Goal: Information Seeking & Learning: Learn about a topic

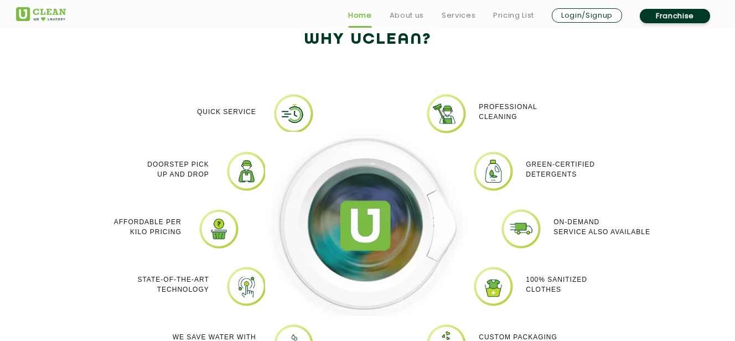
scroll to position [969, 0]
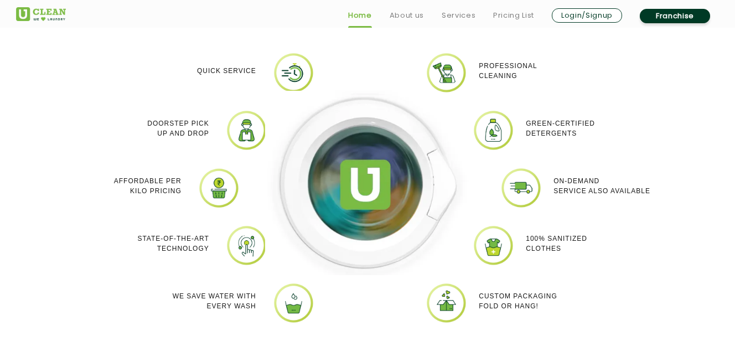
click at [212, 180] on img at bounding box center [219, 188] width 42 height 42
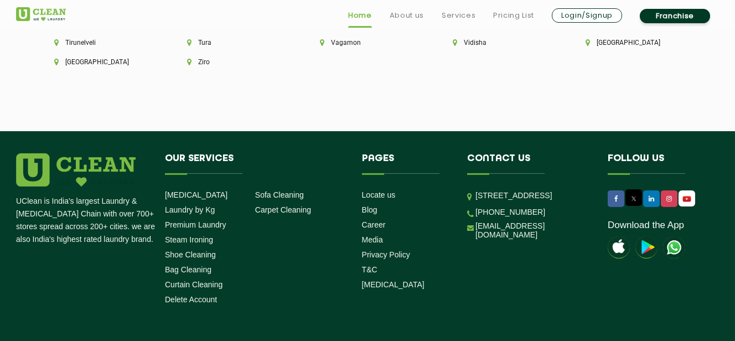
scroll to position [3159, 0]
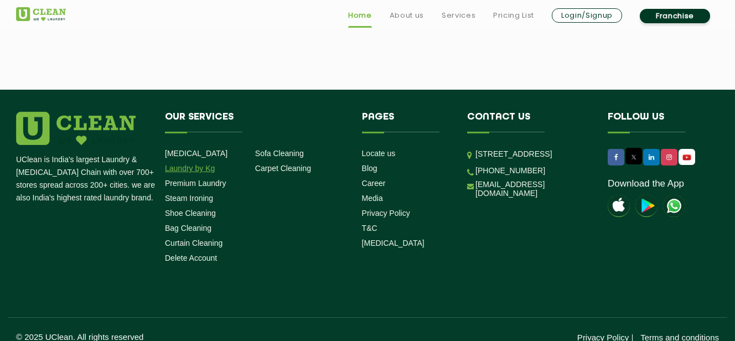
click at [193, 164] on link "Laundry by Kg" at bounding box center [190, 168] width 50 height 9
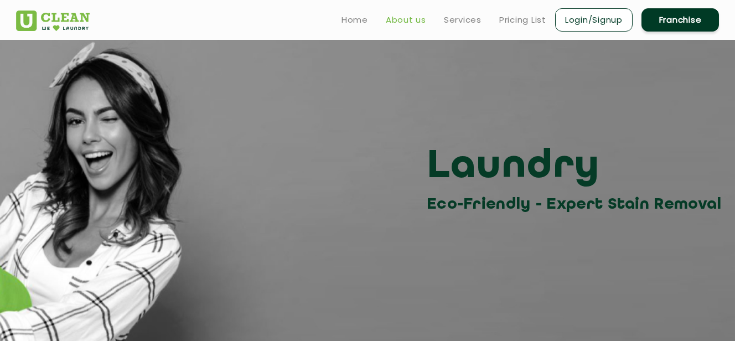
click at [410, 21] on link "About us" at bounding box center [406, 19] width 40 height 13
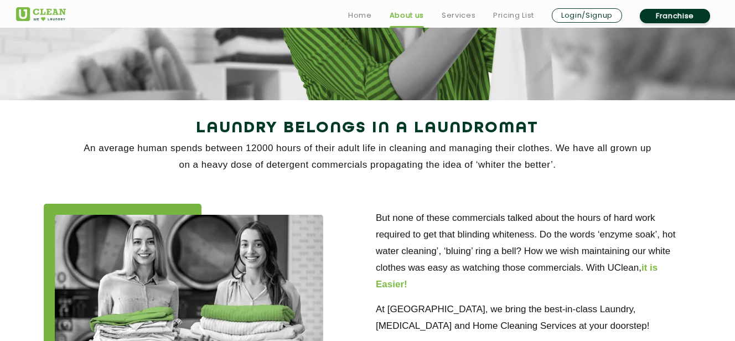
scroll to position [161, 0]
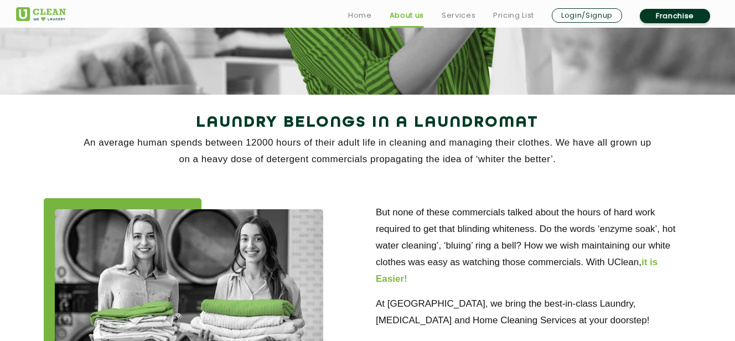
click at [405, 193] on div "But none of these commercials talked about the hours of hard work required to g…" at bounding box center [368, 316] width 720 height 269
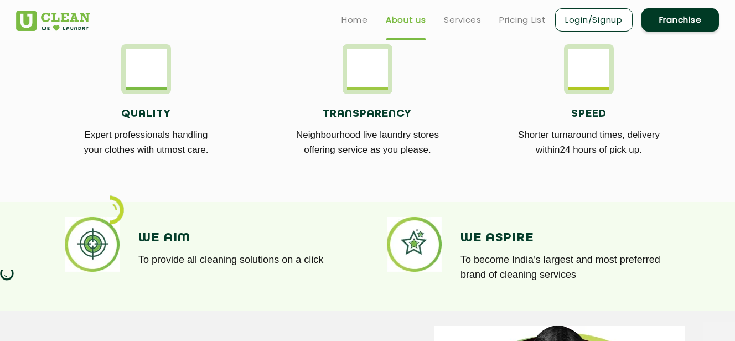
scroll to position [646, 0]
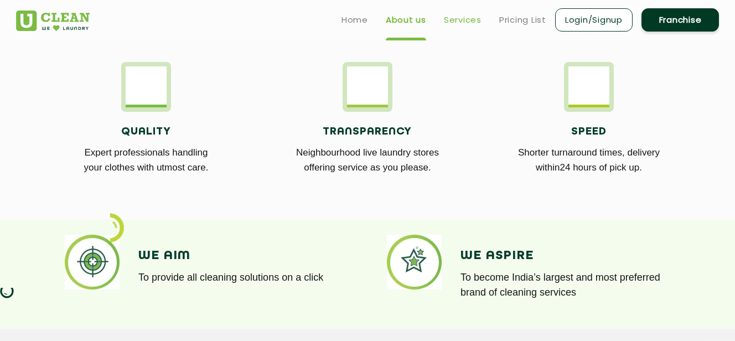
click at [470, 20] on link "Services" at bounding box center [463, 19] width 38 height 13
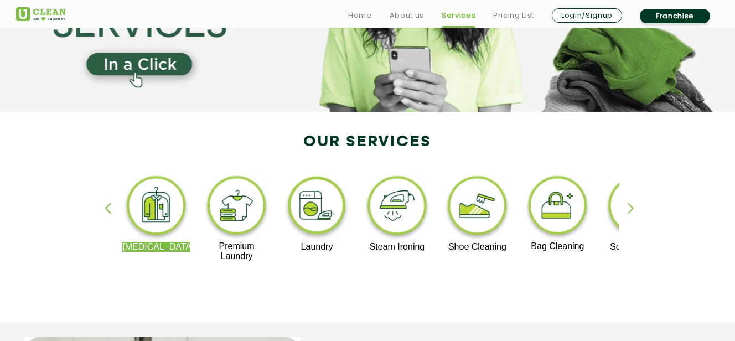
scroll to position [161, 0]
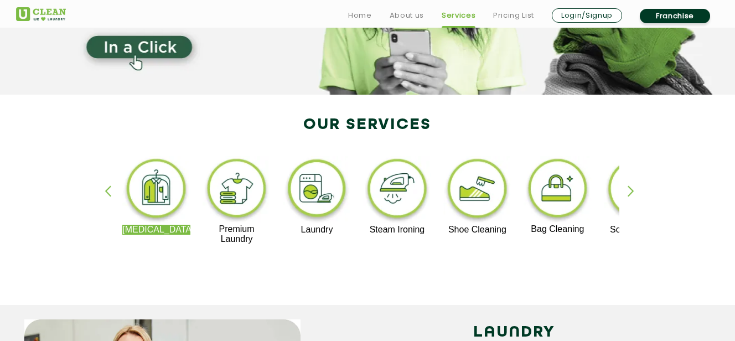
click at [628, 187] on div "button" at bounding box center [636, 200] width 17 height 30
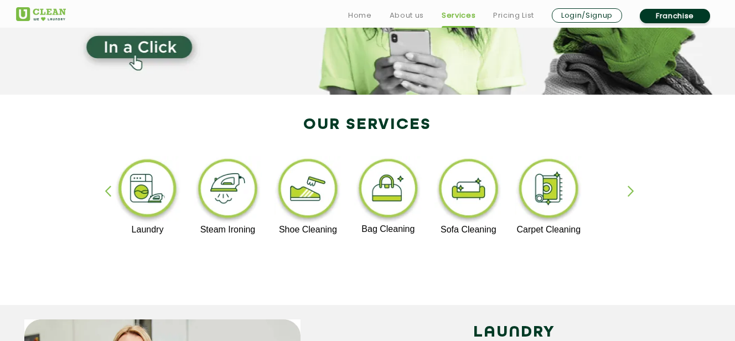
click at [626, 187] on div "[MEDICAL_DATA] Premium Laundry Laundry Steam Ironing Shoe Cleaning Bag Cleaning…" at bounding box center [368, 205] width 720 height 199
click at [628, 186] on div "button" at bounding box center [636, 200] width 17 height 30
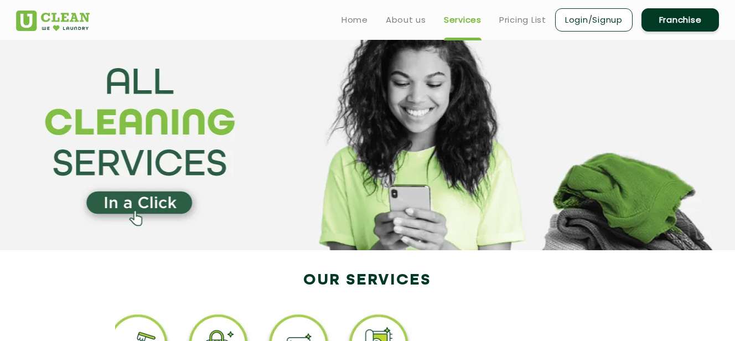
scroll to position [0, 0]
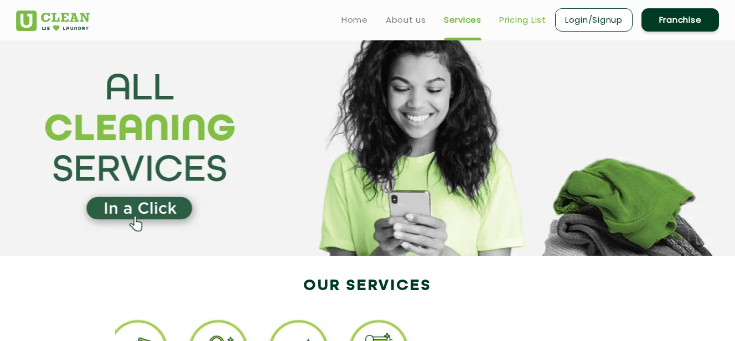
click at [516, 19] on link "Pricing List" at bounding box center [522, 19] width 47 height 13
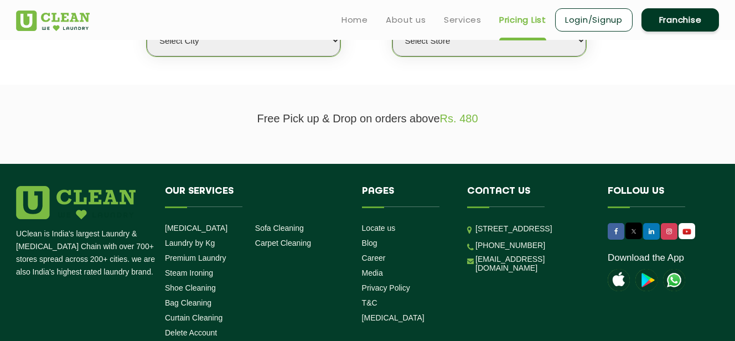
scroll to position [161, 0]
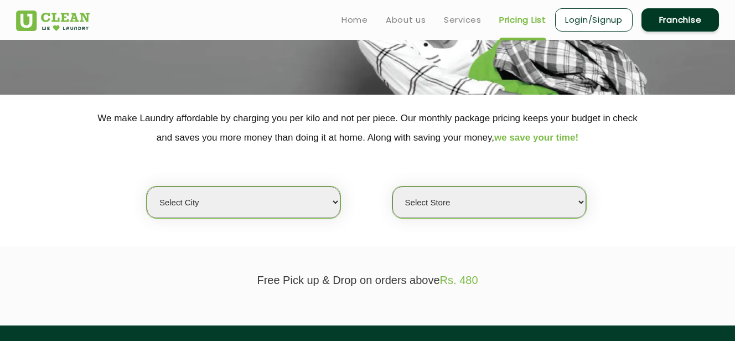
click at [337, 199] on select "Select city [GEOGRAPHIC_DATA] [GEOGRAPHIC_DATA] [GEOGRAPHIC_DATA] [GEOGRAPHIC_D…" at bounding box center [244, 203] width 194 height 32
select select "149"
click at [147, 187] on select "Select city [GEOGRAPHIC_DATA] [GEOGRAPHIC_DATA] [GEOGRAPHIC_DATA] [GEOGRAPHIC_D…" at bounding box center [244, 203] width 194 height 32
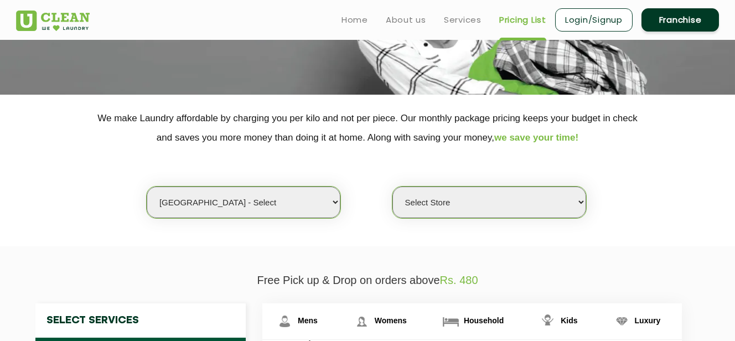
click at [579, 202] on select "Select Store UClean Select Bandra" at bounding box center [490, 203] width 194 height 32
select select "437"
click at [393, 187] on select "Select Store UClean Select Bandra" at bounding box center [490, 203] width 194 height 32
click at [328, 198] on select "Select city [GEOGRAPHIC_DATA] [GEOGRAPHIC_DATA] [GEOGRAPHIC_DATA] [GEOGRAPHIC_D…" at bounding box center [244, 203] width 194 height 32
select select "37"
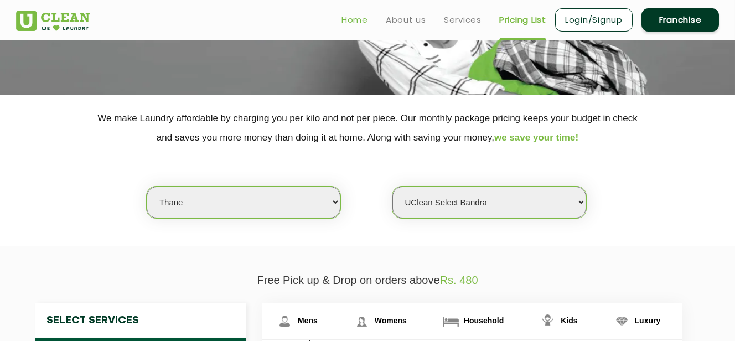
click at [147, 187] on select "Select city [GEOGRAPHIC_DATA] [GEOGRAPHIC_DATA] [GEOGRAPHIC_DATA] [GEOGRAPHIC_D…" at bounding box center [244, 203] width 194 height 32
click at [576, 198] on select "Select Store [GEOGRAPHIC_DATA][PERSON_NAME]" at bounding box center [490, 203] width 194 height 32
select select "371"
click at [393, 187] on select "Select Store [GEOGRAPHIC_DATA][PERSON_NAME]" at bounding box center [490, 203] width 194 height 32
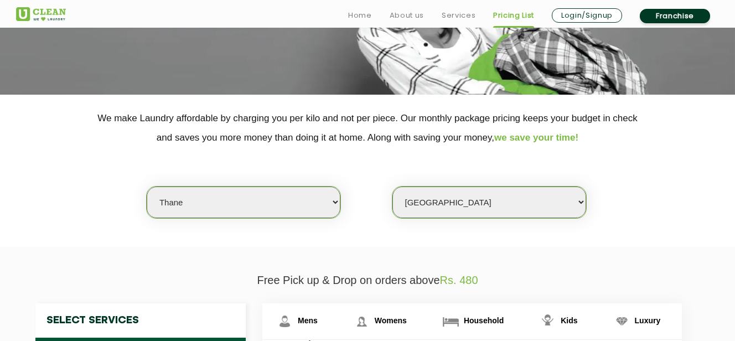
click at [580, 198] on select "Select Store [GEOGRAPHIC_DATA][PERSON_NAME]" at bounding box center [490, 203] width 194 height 32
click at [333, 198] on select "Select city [GEOGRAPHIC_DATA] [GEOGRAPHIC_DATA] [GEOGRAPHIC_DATA] [GEOGRAPHIC_D…" at bounding box center [244, 203] width 194 height 32
click at [461, 13] on link "Services" at bounding box center [459, 15] width 34 height 13
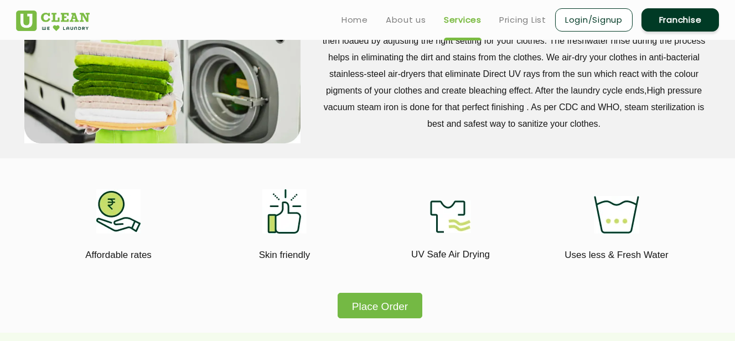
scroll to position [484, 0]
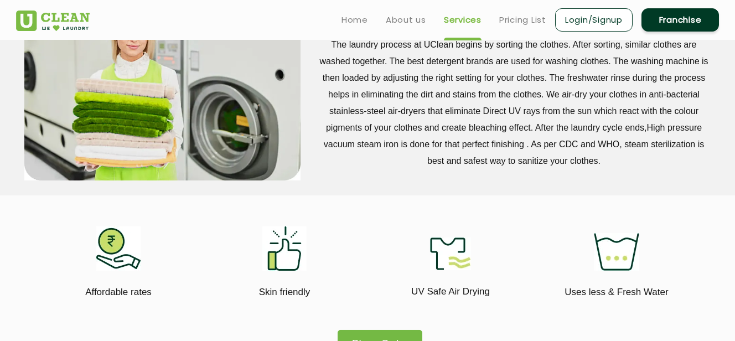
scroll to position [161, 0]
